Goal: Task Accomplishment & Management: Use online tool/utility

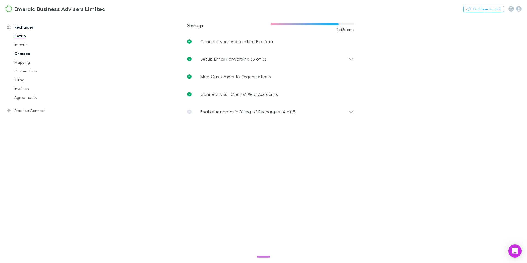
click at [26, 54] on link "Charges" at bounding box center [39, 53] width 61 height 9
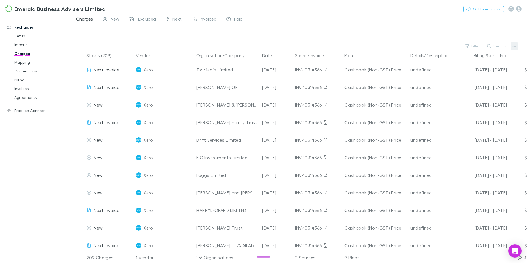
click at [517, 46] on button "button" at bounding box center [515, 46] width 8 height 8
click at [27, 63] on div at bounding box center [263, 131] width 527 height 263
click at [20, 63] on link "Mapping" at bounding box center [39, 62] width 61 height 9
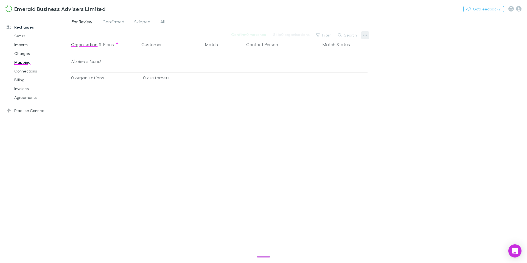
click at [368, 35] on button "button" at bounding box center [366, 35] width 8 height 8
click at [323, 85] on p "Re-sync contacts" at bounding box center [331, 87] width 67 height 7
click at [163, 23] on span "All" at bounding box center [162, 22] width 4 height 7
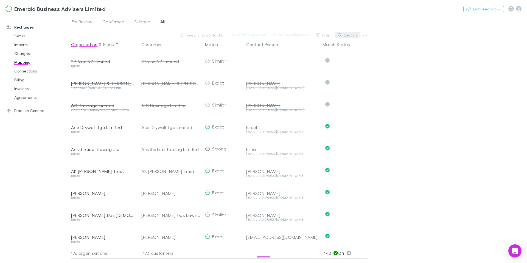
click at [353, 37] on button "Search" at bounding box center [347, 35] width 25 height 7
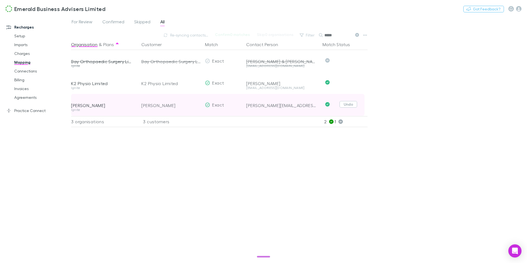
type input "*****"
click at [347, 105] on button "Undo" at bounding box center [349, 104] width 18 height 7
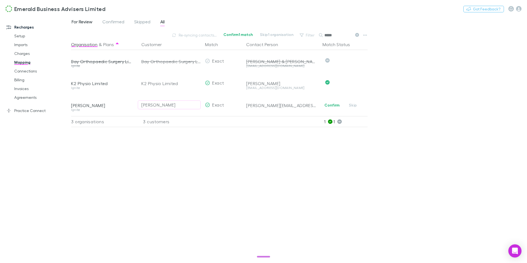
click at [81, 24] on span "For Review" at bounding box center [82, 22] width 21 height 7
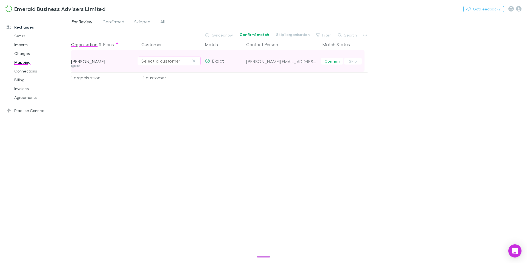
click at [151, 64] on div "Select a customer" at bounding box center [169, 61] width 56 height 7
type input "*****"
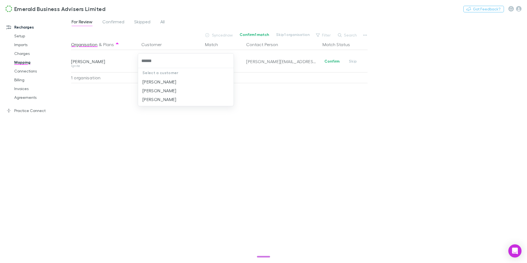
drag, startPoint x: 156, startPoint y: 62, endPoint x: 137, endPoint y: 61, distance: 19.8
click at [137, 61] on div "***** Select a customer [PERSON_NAME] [PERSON_NAME] [PERSON_NAME]" at bounding box center [263, 131] width 527 height 263
type input "*****"
click at [285, 146] on div at bounding box center [263, 131] width 527 height 263
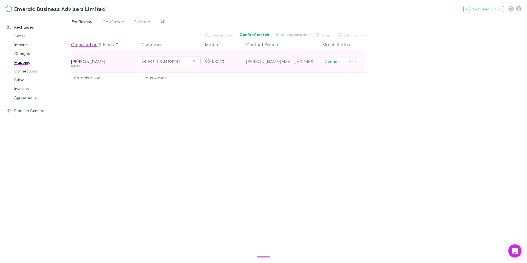
click at [181, 60] on div "Select a customer" at bounding box center [169, 61] width 56 height 7
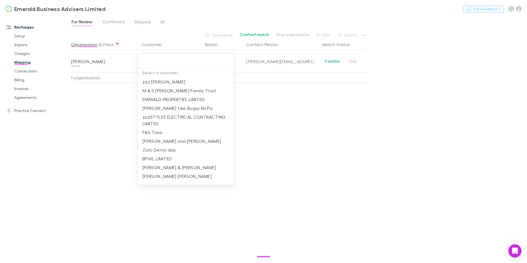
drag, startPoint x: 256, startPoint y: 113, endPoint x: 261, endPoint y: 114, distance: 5.0
click at [256, 113] on div at bounding box center [263, 131] width 527 height 263
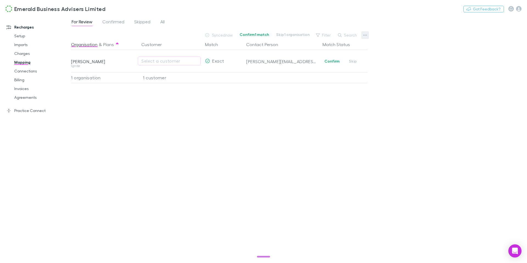
click at [366, 37] on icon "button" at bounding box center [365, 35] width 4 height 4
click at [333, 93] on p "We'll fetch updated and new contacts." at bounding box center [331, 93] width 67 height 5
click at [256, 33] on button "Confirm 1 match" at bounding box center [254, 34] width 37 height 7
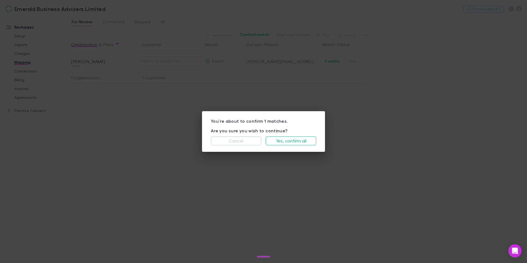
click at [234, 140] on button "Cancel" at bounding box center [236, 141] width 51 height 9
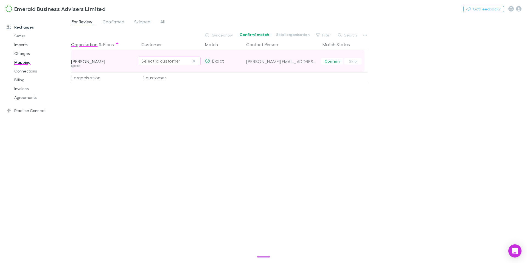
click at [168, 64] on button "Select a customer" at bounding box center [169, 61] width 63 height 9
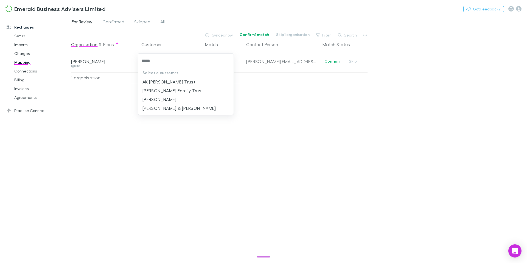
type input "*****"
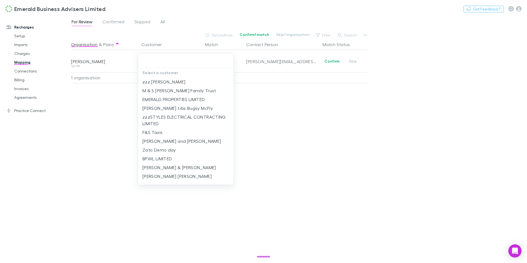
click at [278, 129] on div at bounding box center [263, 131] width 527 height 263
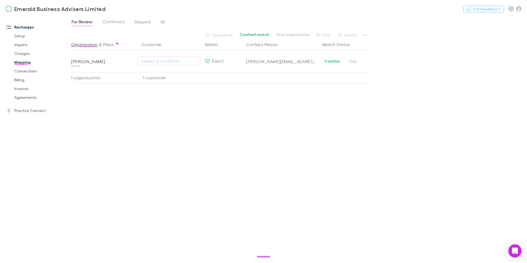
click at [277, 132] on div "Organisation & Plans Customer Match Contact Person Match Status [PERSON_NAME] I…" at bounding box center [220, 149] width 298 height 220
click at [116, 23] on span "Confirmed" at bounding box center [113, 22] width 22 height 7
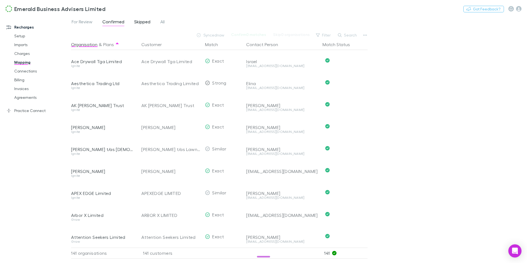
click at [140, 22] on span "Skipped" at bounding box center [142, 22] width 16 height 7
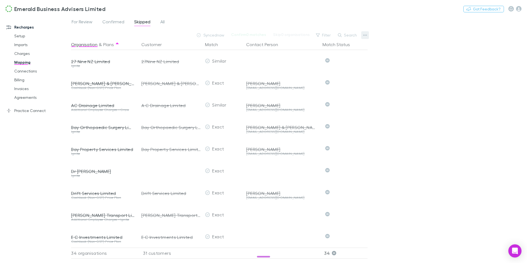
click at [366, 36] on icon "button" at bounding box center [365, 35] width 4 height 4
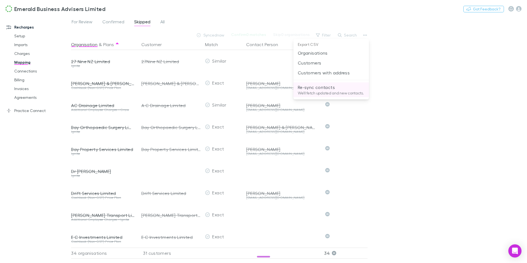
click at [330, 91] on p "We'll fetch updated and new contacts." at bounding box center [331, 93] width 67 height 5
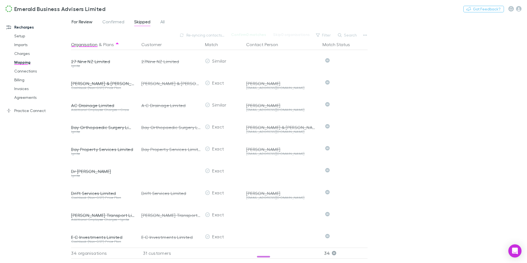
click at [80, 22] on span "For Review" at bounding box center [82, 22] width 21 height 7
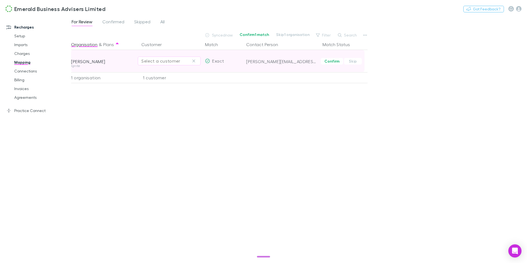
click at [163, 64] on div "Select a customer" at bounding box center [169, 61] width 56 height 7
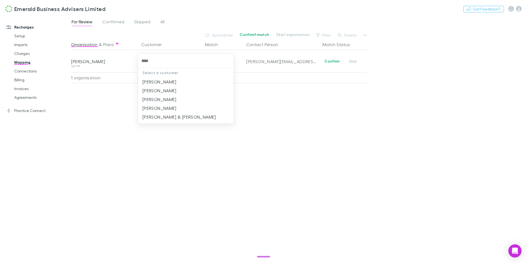
type input "*****"
click at [183, 92] on li "[PERSON_NAME]" at bounding box center [186, 90] width 96 height 9
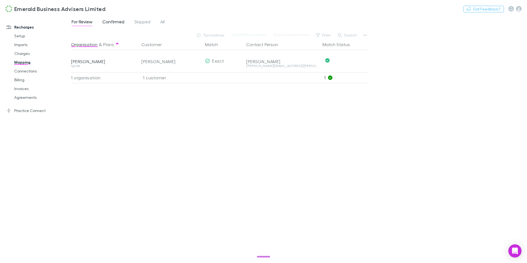
click at [122, 25] on span "Confirmed" at bounding box center [113, 22] width 22 height 7
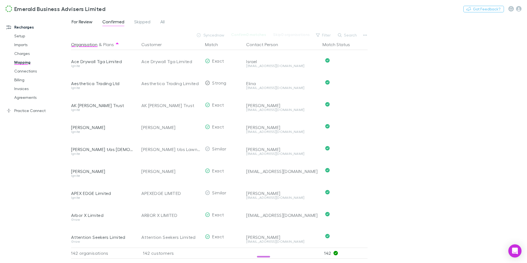
click at [78, 20] on span "For Review" at bounding box center [82, 22] width 21 height 7
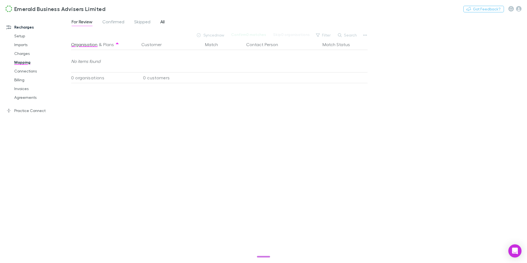
click at [164, 22] on span "All" at bounding box center [162, 22] width 4 height 7
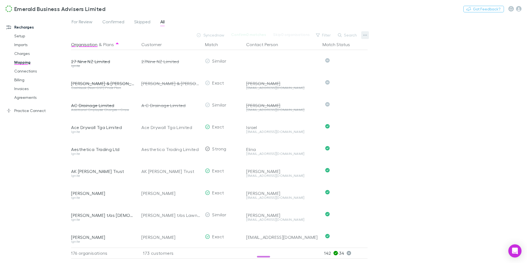
click at [366, 37] on icon "button" at bounding box center [365, 35] width 4 height 4
click at [341, 88] on p "Re-sync contacts" at bounding box center [331, 87] width 67 height 7
click at [23, 73] on link "Connections" at bounding box center [39, 71] width 61 height 9
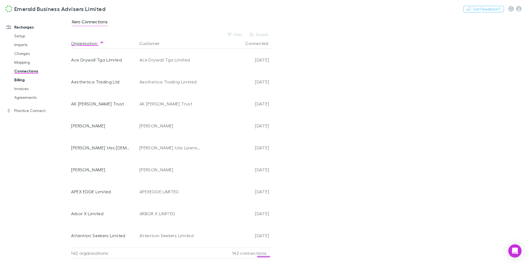
click at [21, 83] on link "Billing" at bounding box center [39, 80] width 61 height 9
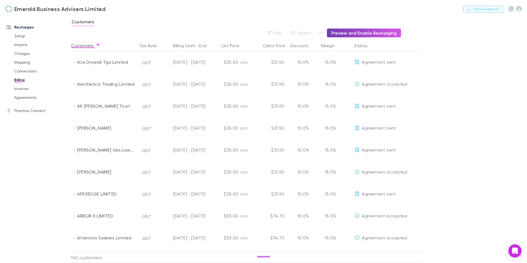
click at [369, 36] on button "Preview and Enable Recharging" at bounding box center [364, 33] width 74 height 9
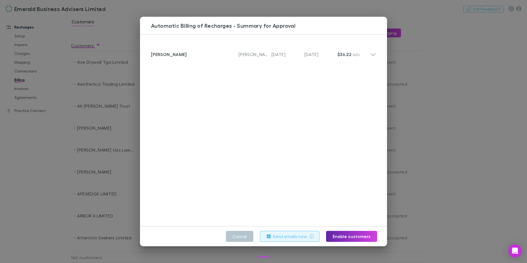
click at [286, 237] on label "Send emails now" at bounding box center [290, 236] width 34 height 7
click at [357, 239] on button "Enable customers" at bounding box center [351, 236] width 51 height 11
